Goal: Find specific page/section: Find specific page/section

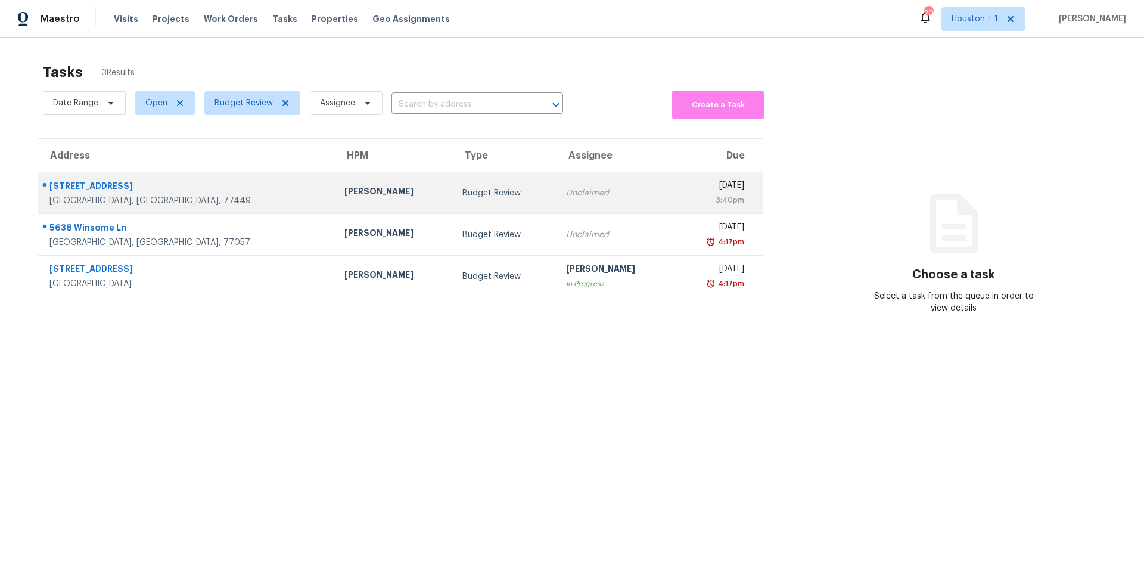
click at [189, 187] on div "[STREET_ADDRESS]" at bounding box center [187, 187] width 276 height 15
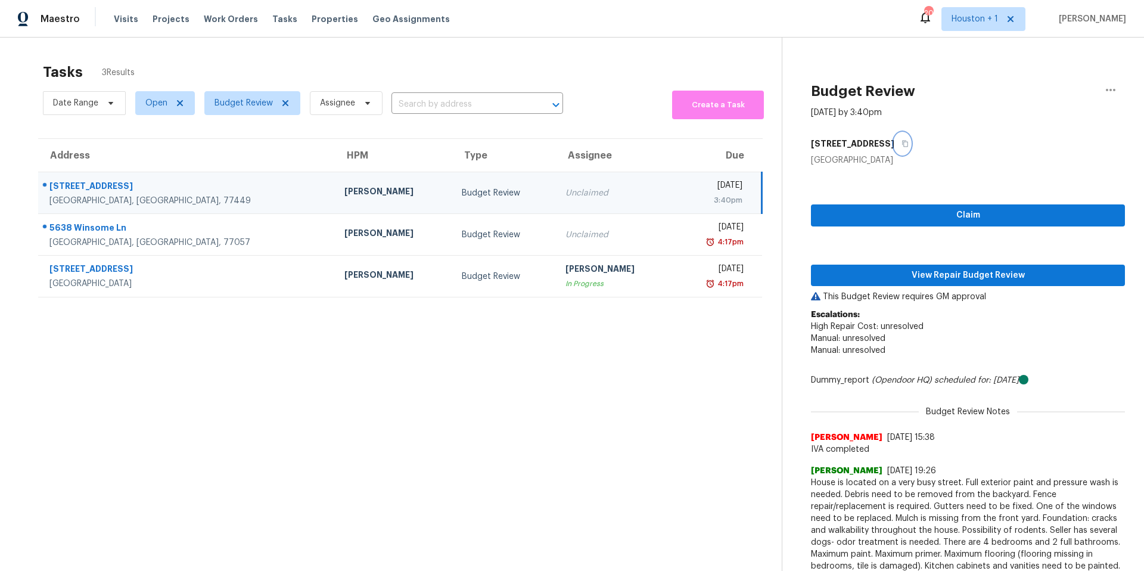
click at [908, 144] on icon "button" at bounding box center [905, 143] width 7 height 7
click at [873, 275] on span "View Repair Budget Review" at bounding box center [968, 275] width 295 height 15
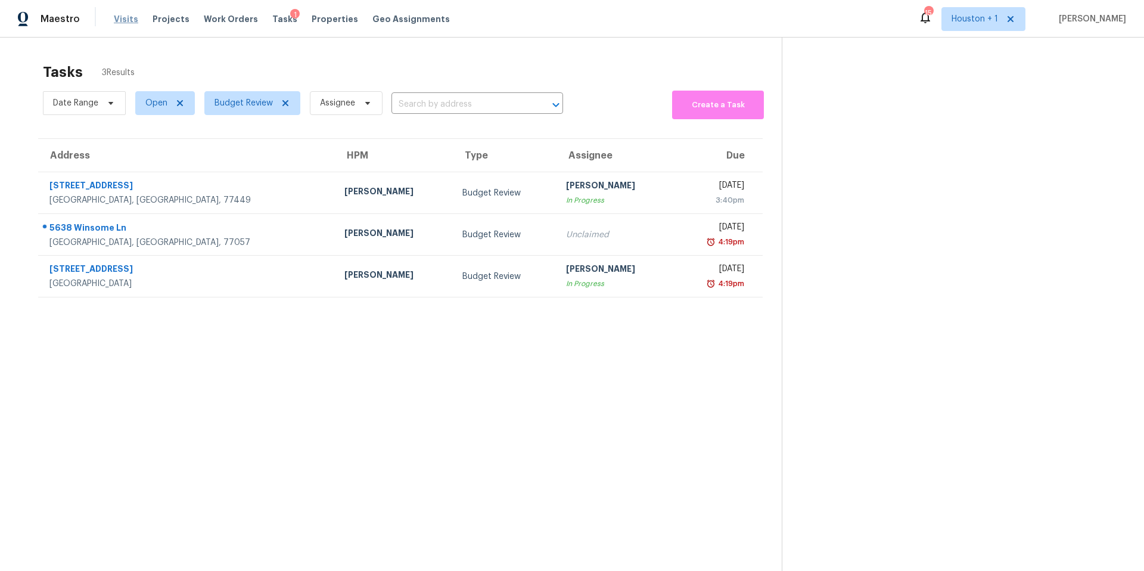
click at [114, 23] on span "Visits" at bounding box center [126, 19] width 24 height 12
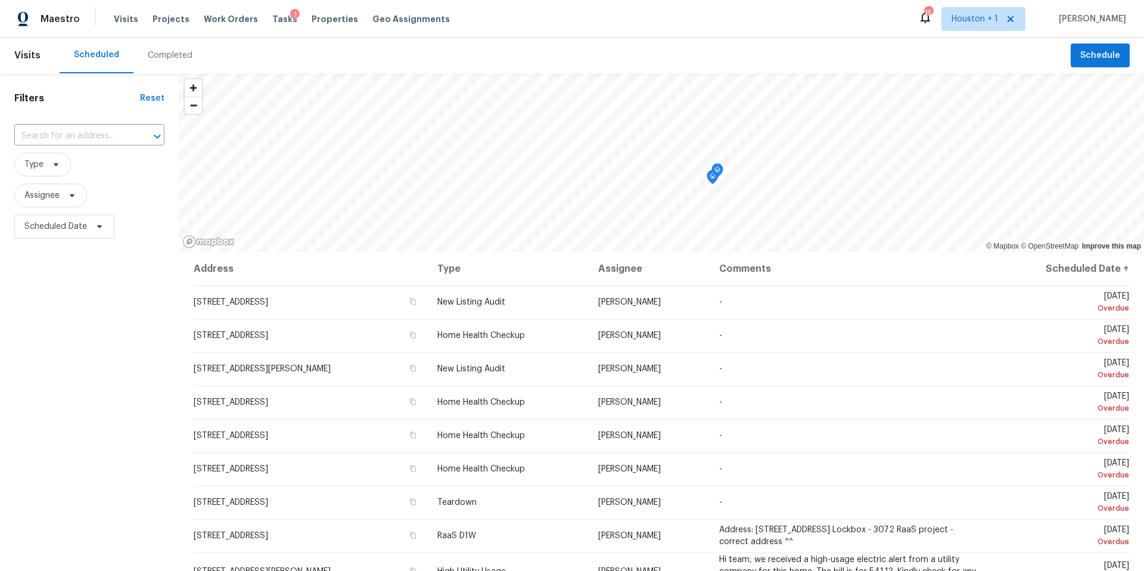
click at [167, 51] on div "Completed" at bounding box center [170, 55] width 45 height 12
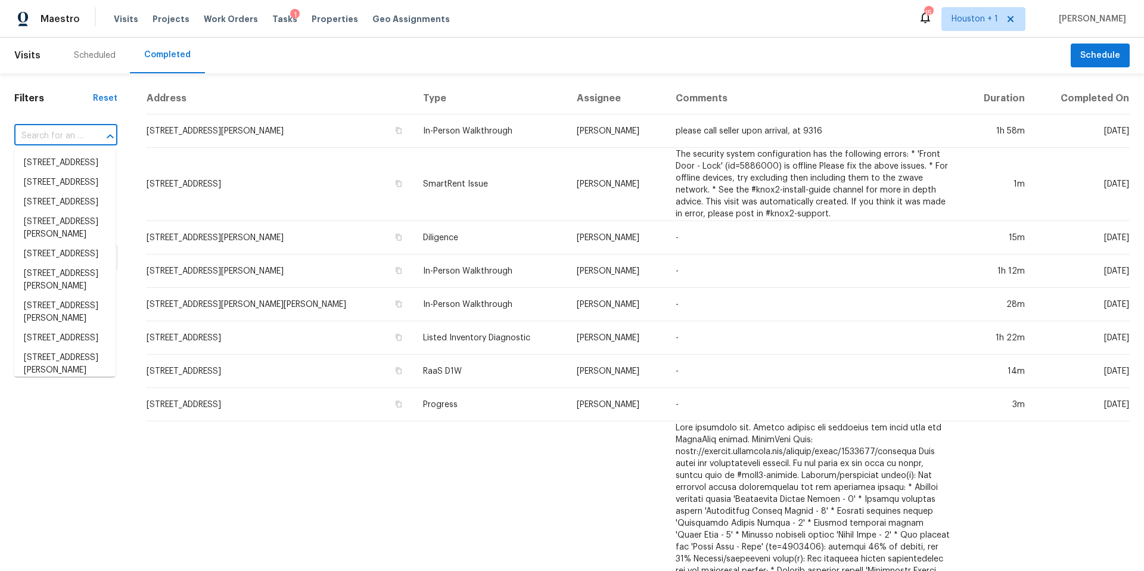
click at [77, 135] on input "text" at bounding box center [49, 136] width 70 height 18
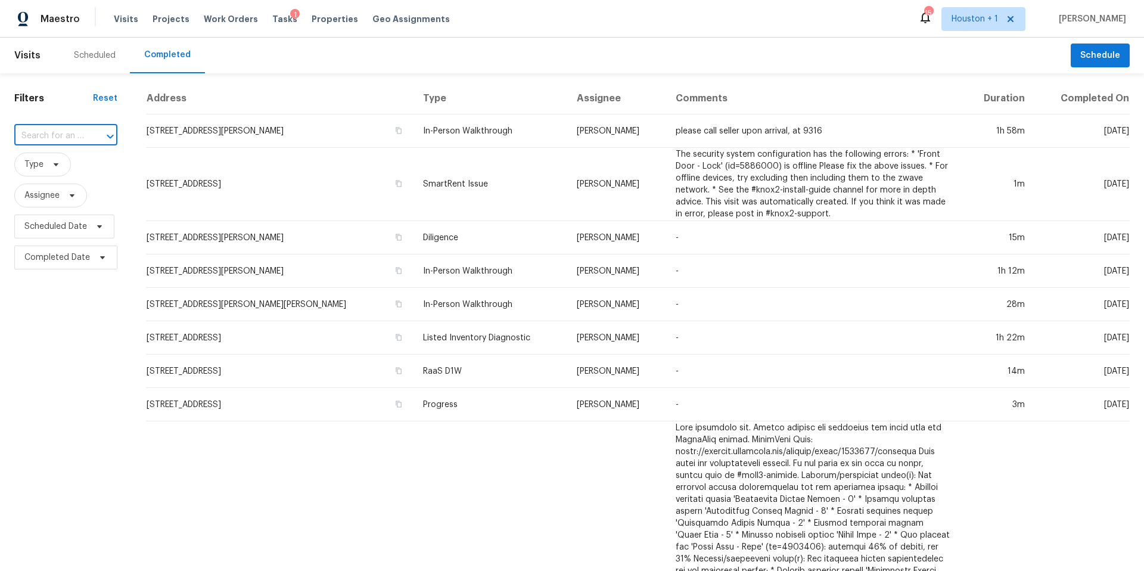
paste input "6627 Greenhouse Rd, Katy, TX 77449"
type input "6627 Greenhouse Rd, Katy, TX 77449"
click at [75, 165] on li "6627 Greenhouse Rd, Katy, TX 77449" at bounding box center [64, 163] width 101 height 20
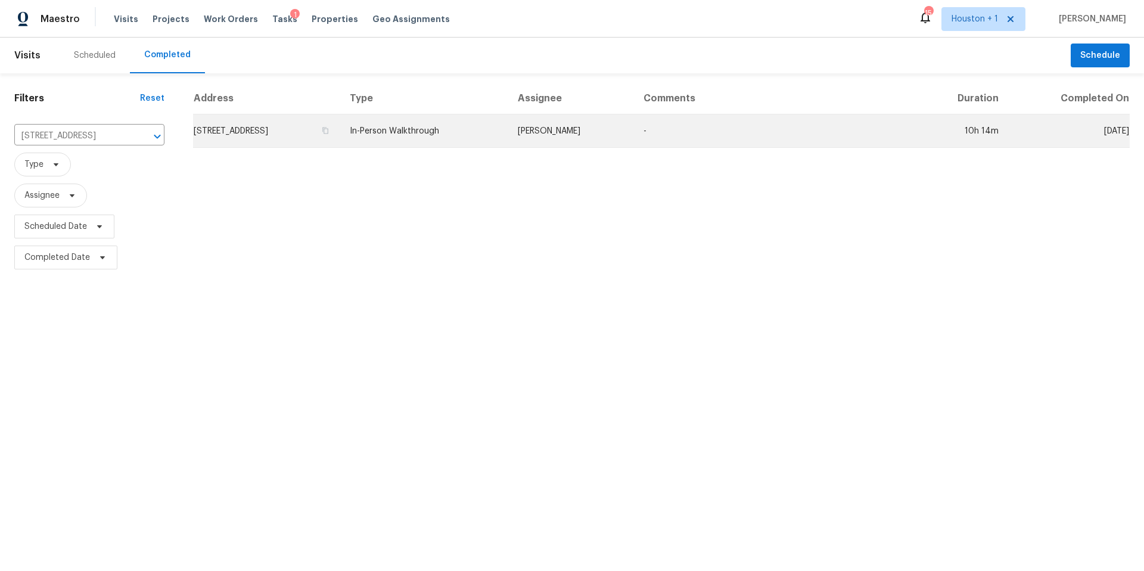
click at [225, 128] on td "6627 Greenhouse Rd, Katy, TX 77449" at bounding box center [266, 130] width 147 height 33
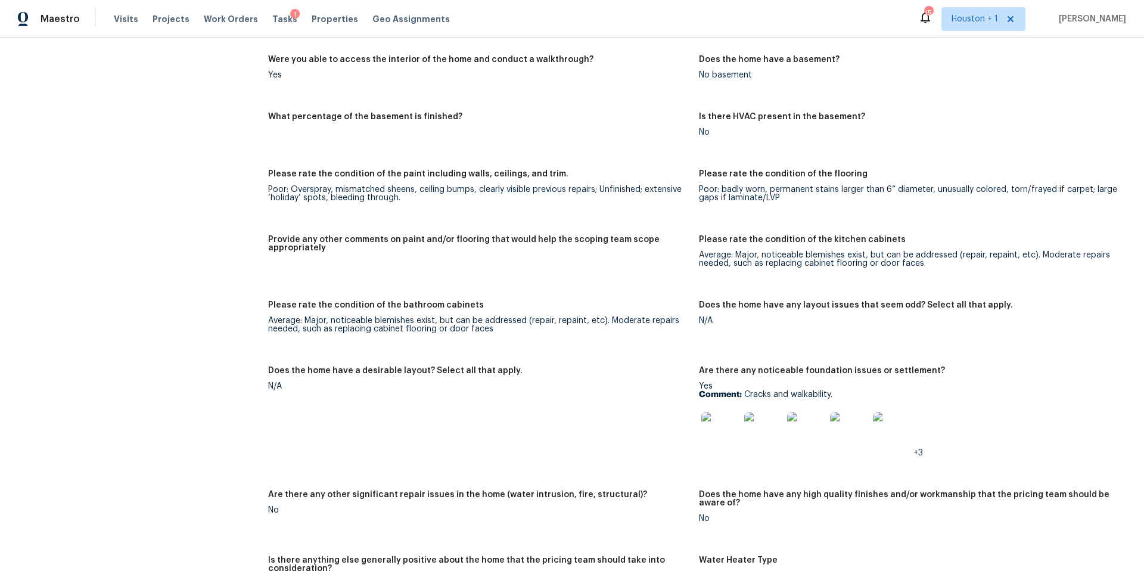
scroll to position [1817, 0]
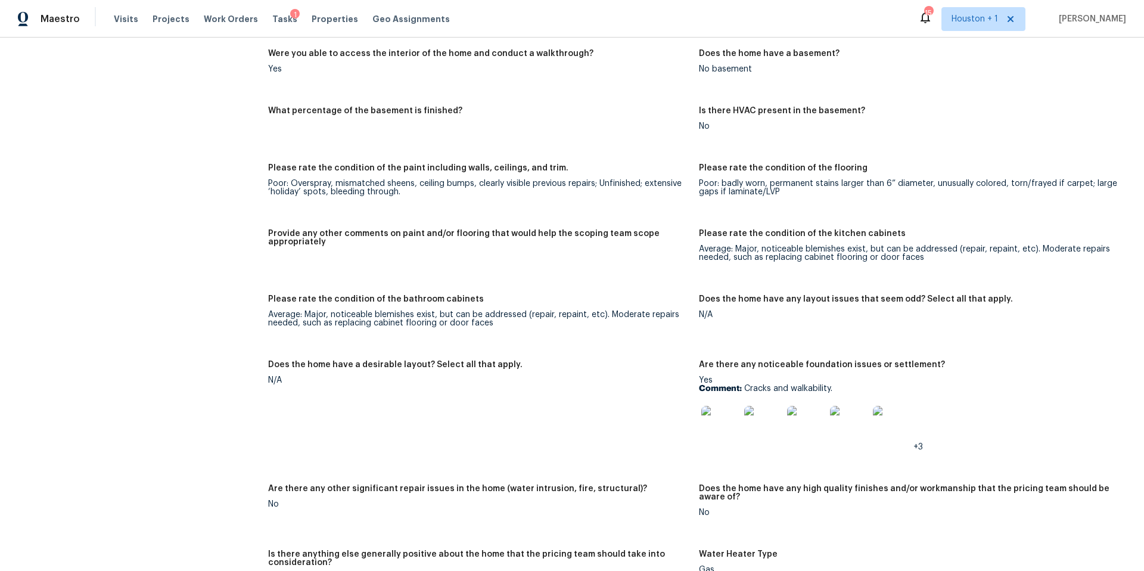
click at [716, 417] on img at bounding box center [720, 425] width 38 height 38
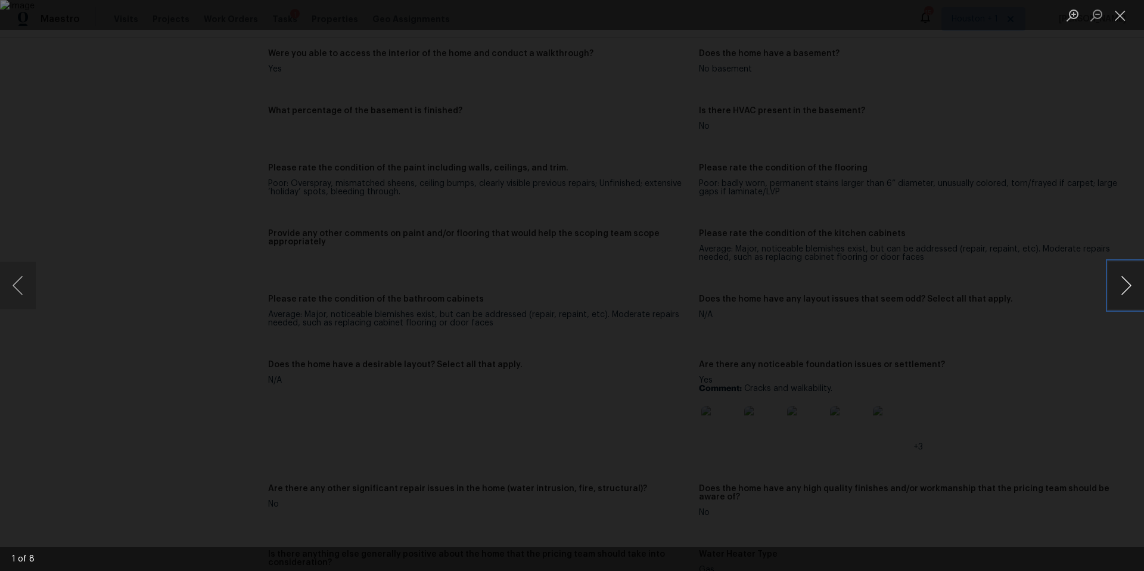
click at [1122, 288] on button "Next image" at bounding box center [1126, 286] width 36 height 48
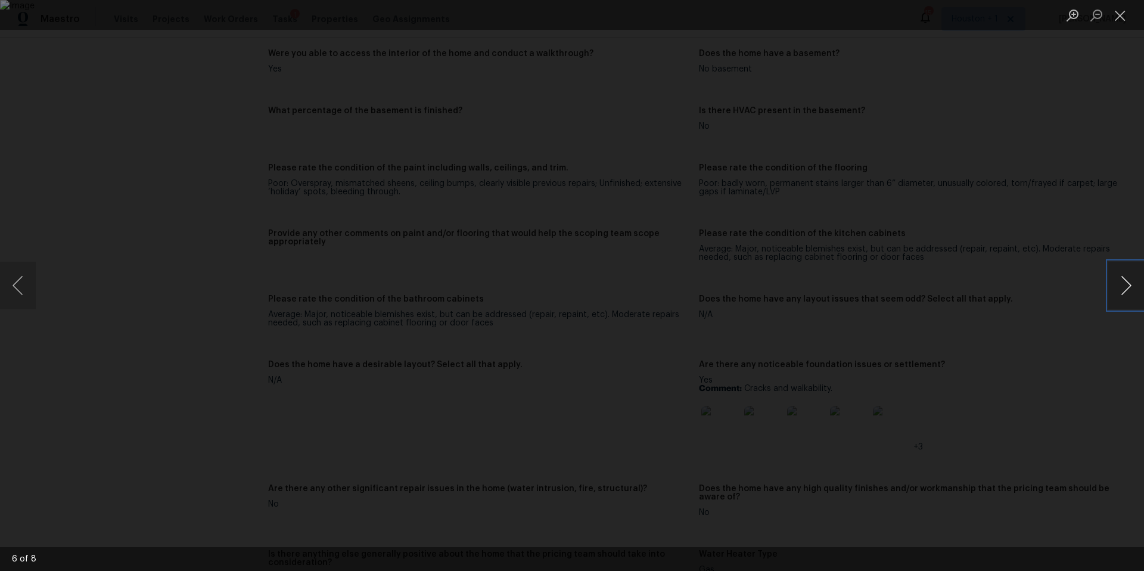
click at [1122, 288] on button "Next image" at bounding box center [1126, 286] width 36 height 48
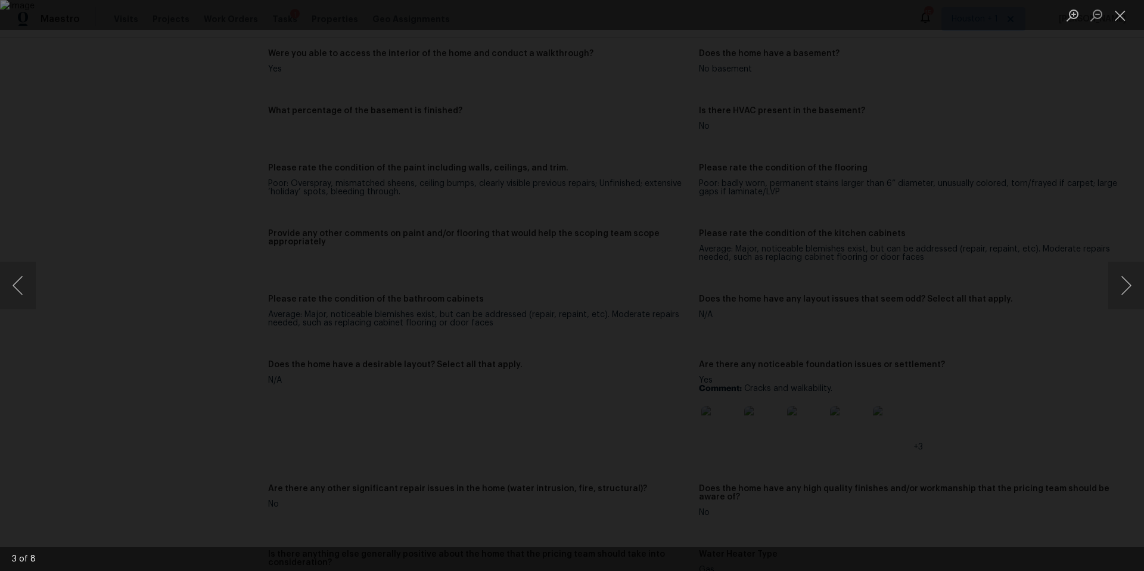
click at [1041, 237] on div "Lightbox" at bounding box center [572, 285] width 1144 height 571
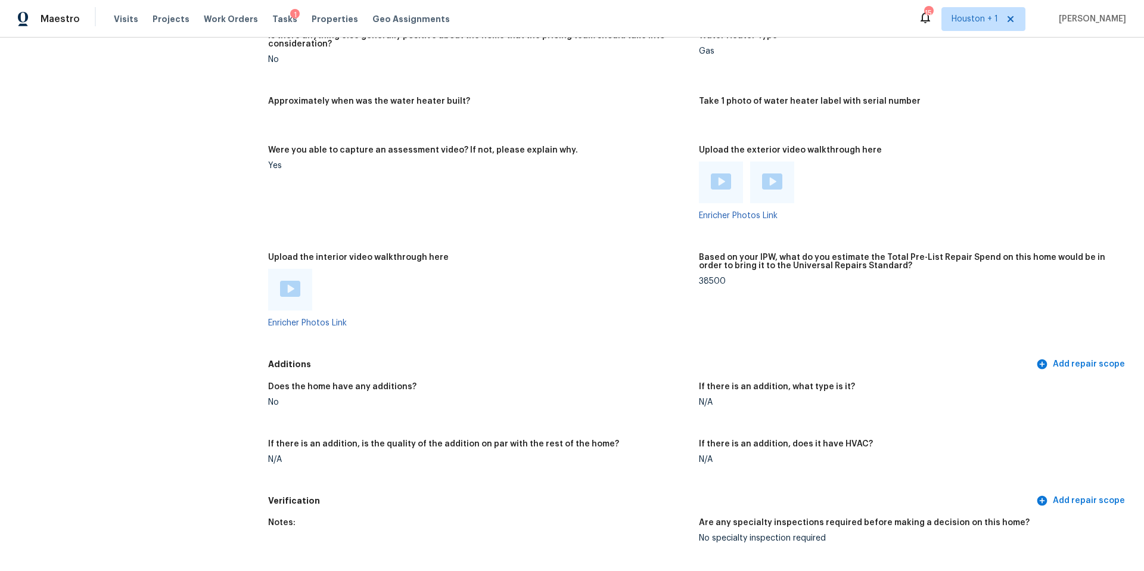
scroll to position [2342, 0]
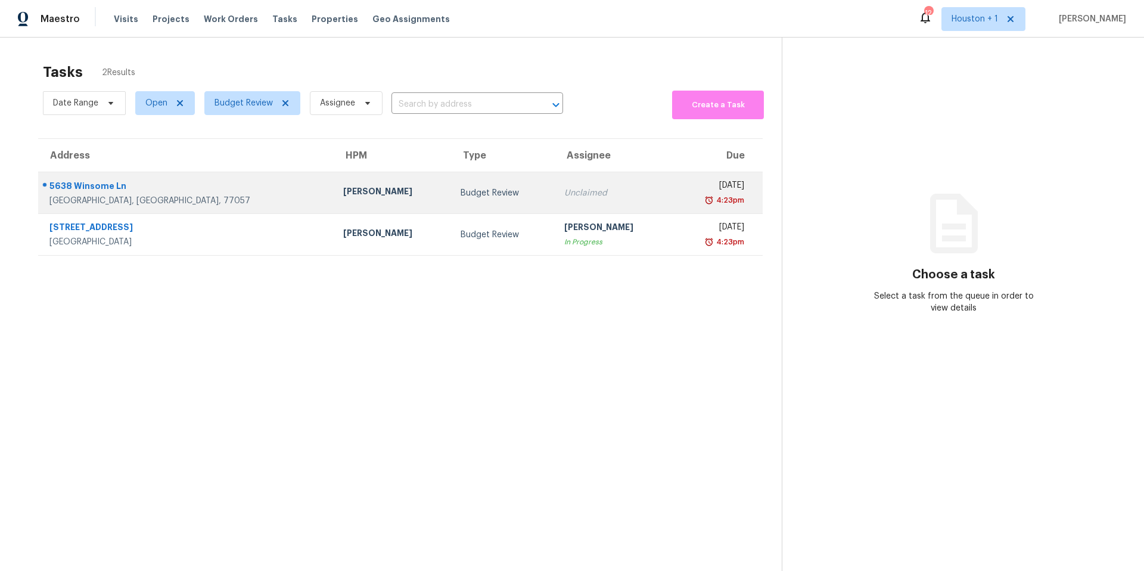
click at [343, 195] on div "[PERSON_NAME]" at bounding box center [392, 192] width 98 height 15
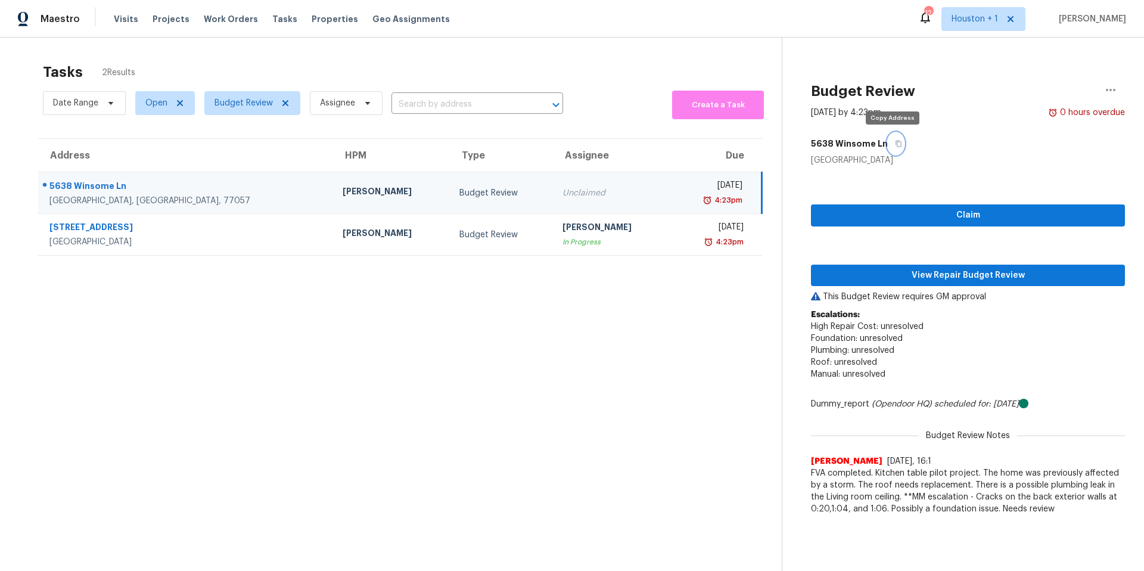
click at [895, 145] on icon "button" at bounding box center [898, 143] width 7 height 7
click at [895, 142] on icon "button" at bounding box center [898, 143] width 7 height 7
click at [899, 143] on button "button" at bounding box center [896, 143] width 16 height 21
click at [922, 275] on span "View Repair Budget Review" at bounding box center [968, 275] width 295 height 15
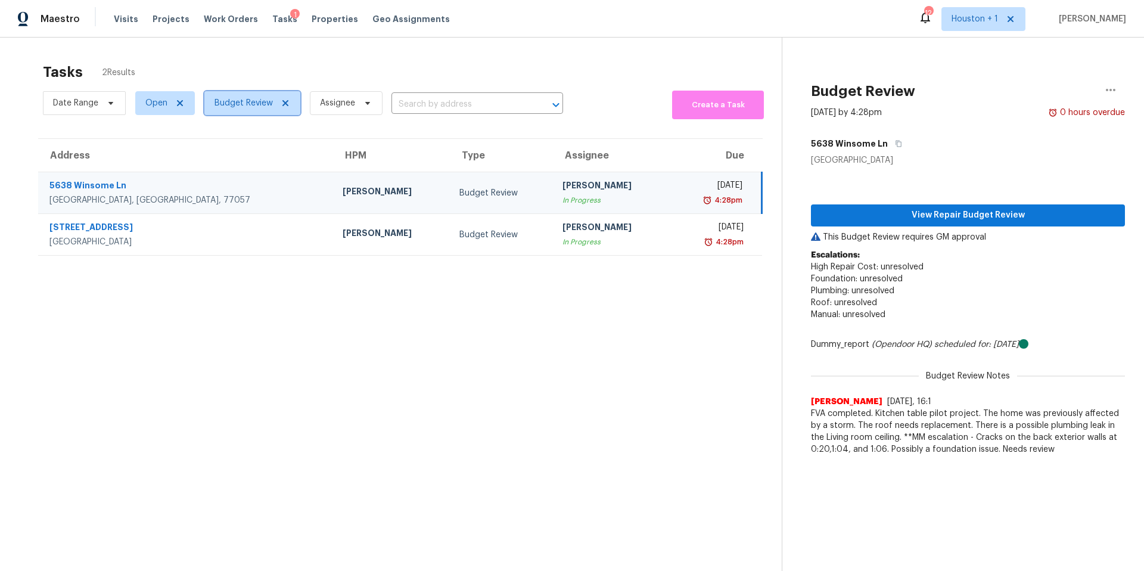
click at [239, 103] on span "Budget Review" at bounding box center [244, 103] width 58 height 12
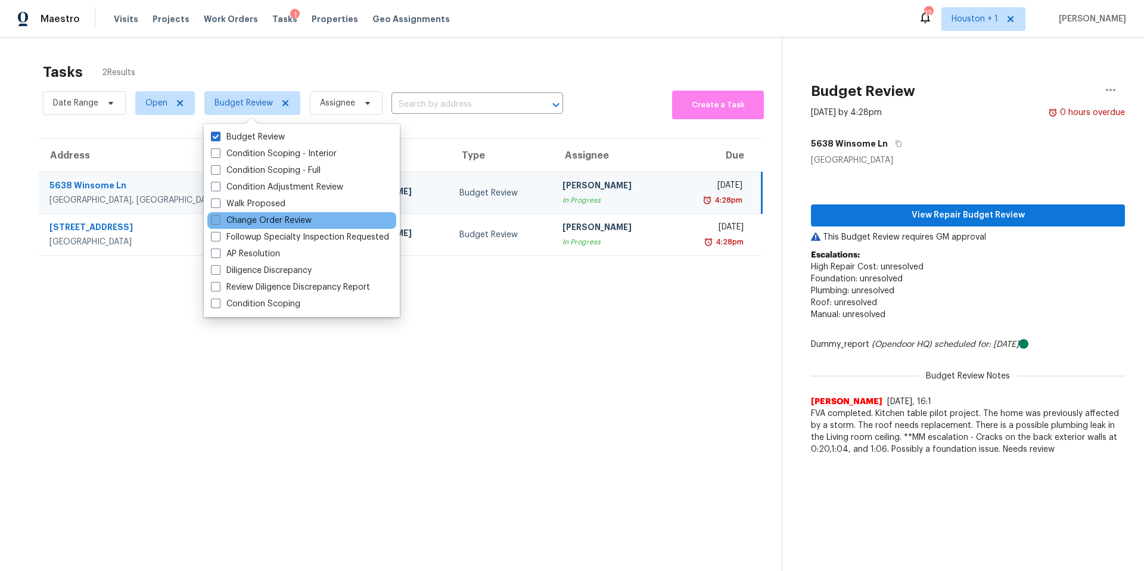
click at [230, 225] on label "Change Order Review" at bounding box center [261, 221] width 101 height 12
click at [219, 222] on input "Change Order Review" at bounding box center [215, 219] width 8 height 8
checkbox input "true"
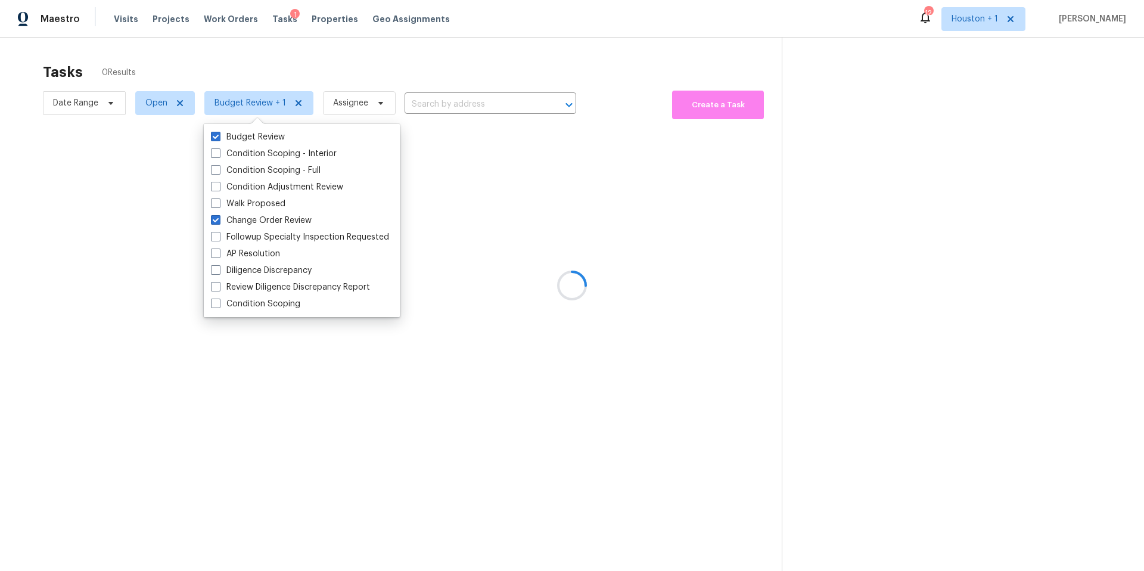
click at [262, 54] on div at bounding box center [572, 285] width 1144 height 571
